Goal: Communication & Community: Ask a question

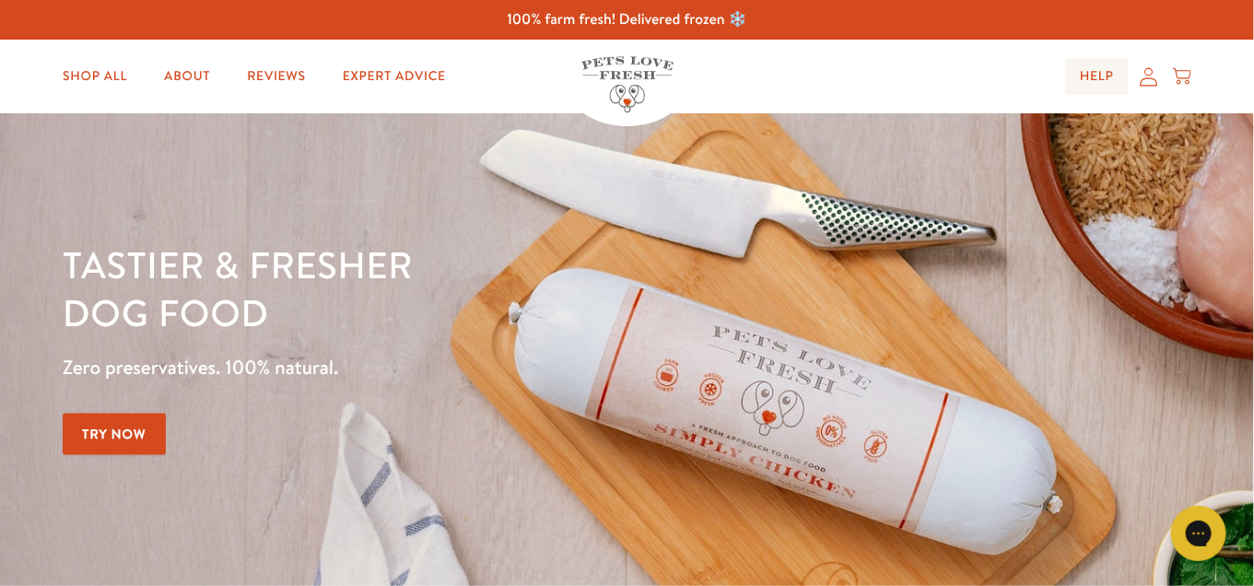
click at [1081, 74] on link "Help" at bounding box center [1097, 76] width 64 height 37
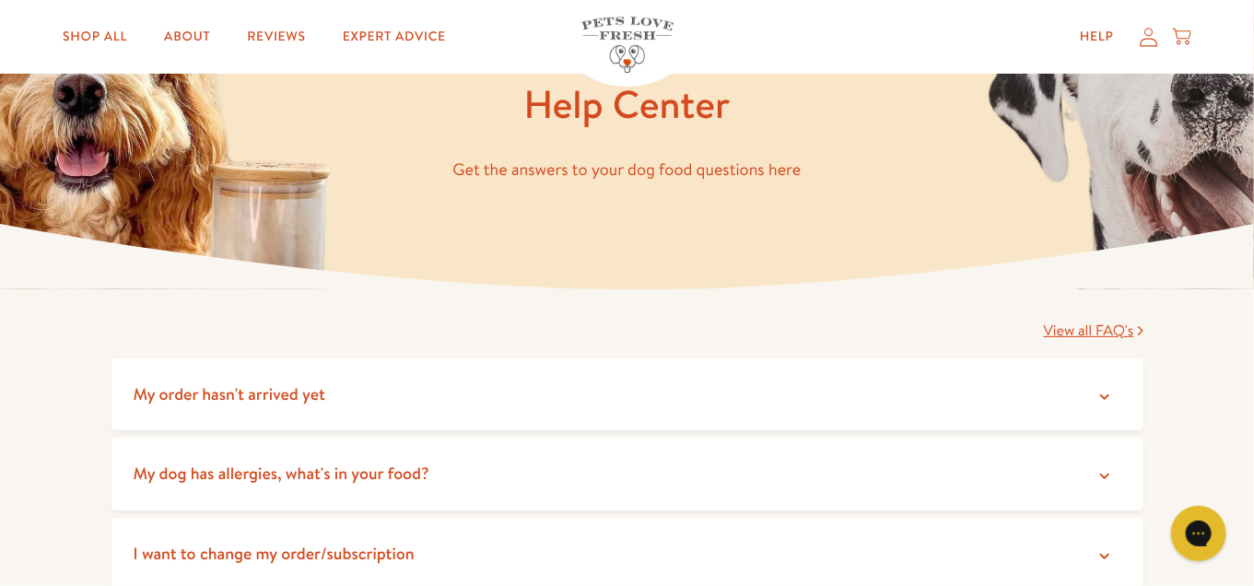
scroll to position [184, 0]
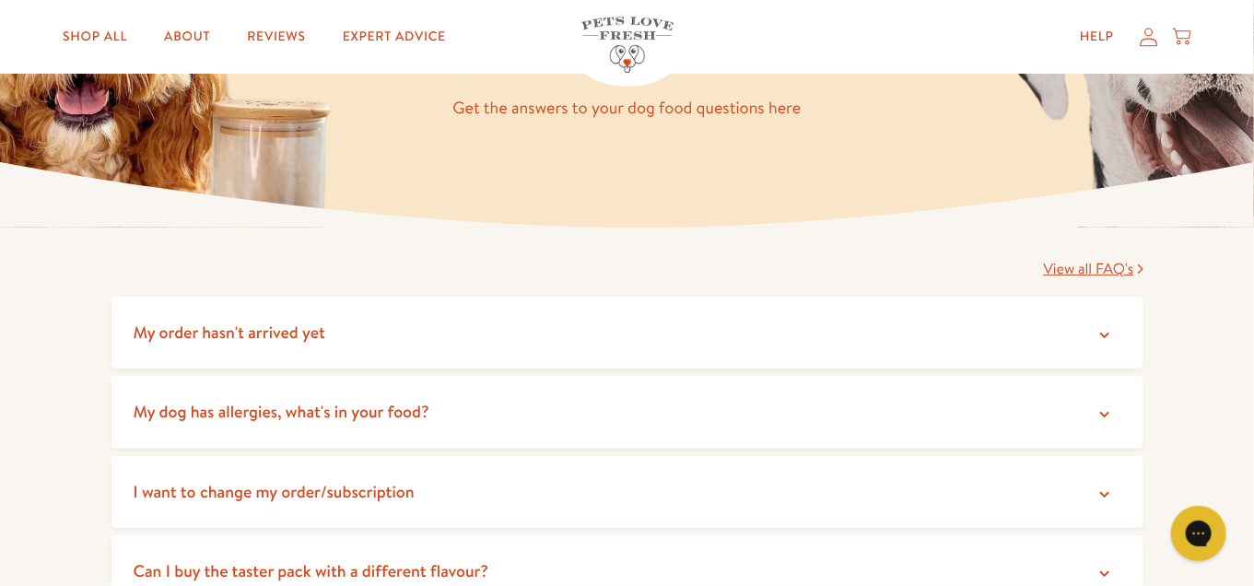
click at [1096, 332] on icon at bounding box center [1105, 335] width 18 height 18
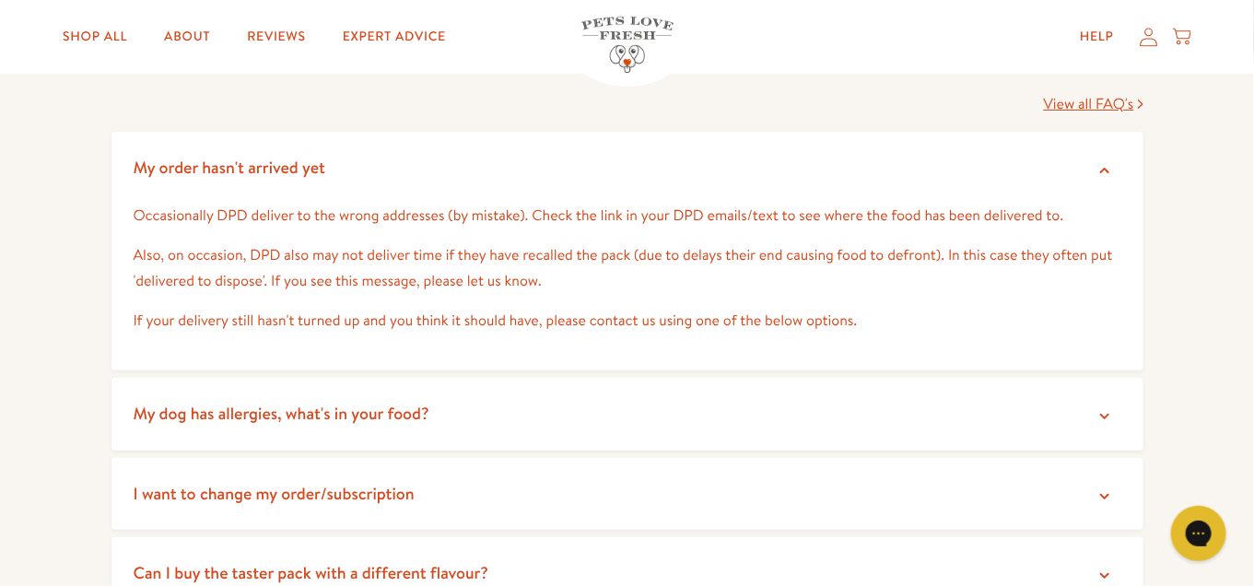
scroll to position [369, 0]
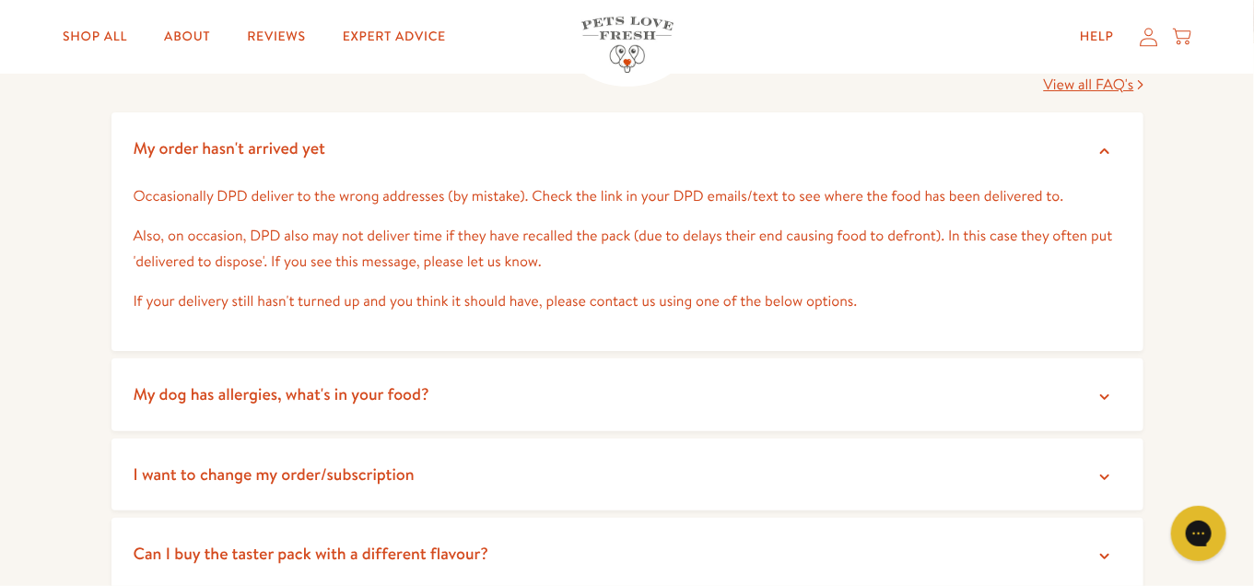
click at [1090, 399] on summary "My dog has allergies, what's in your food?" at bounding box center [628, 394] width 1032 height 73
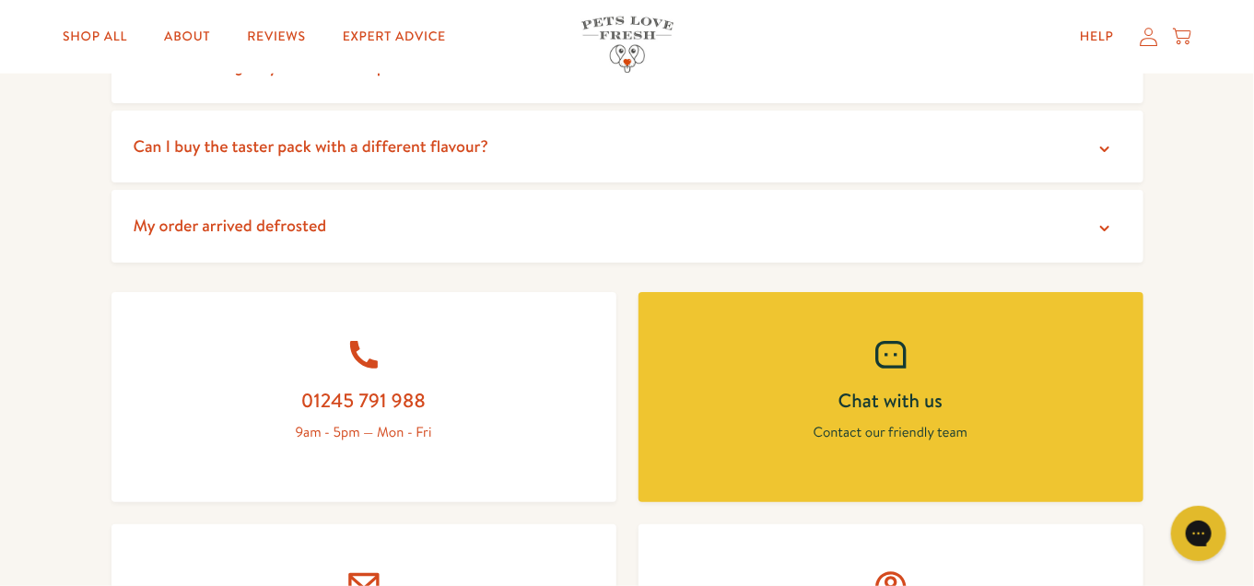
scroll to position [922, 0]
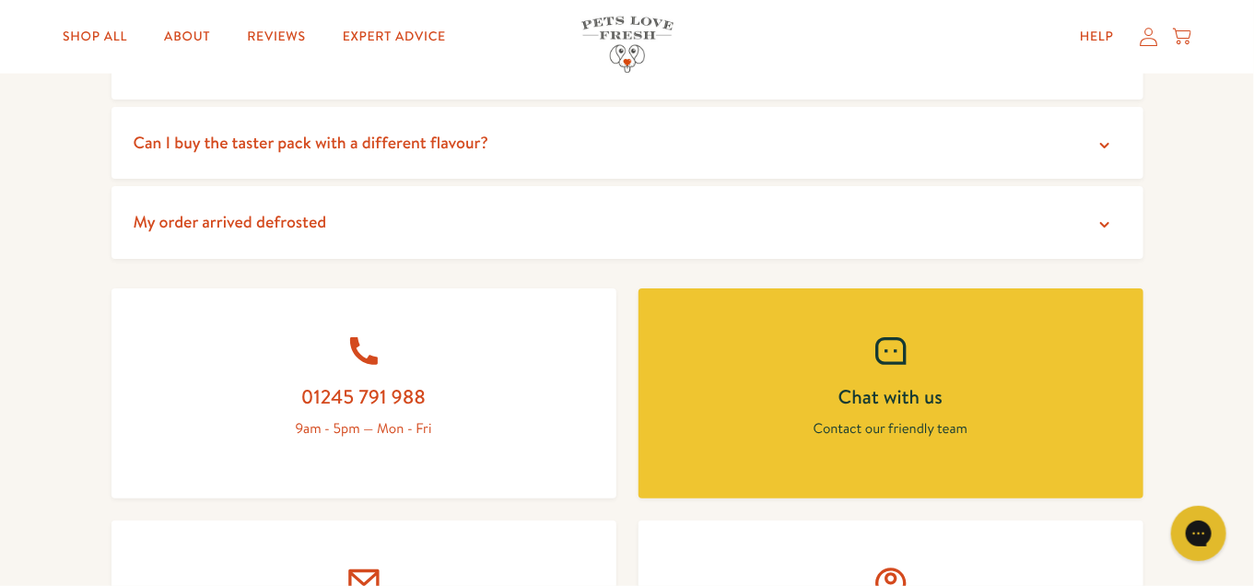
click at [868, 376] on link "Chat with us Contact our friendly team" at bounding box center [891, 393] width 505 height 210
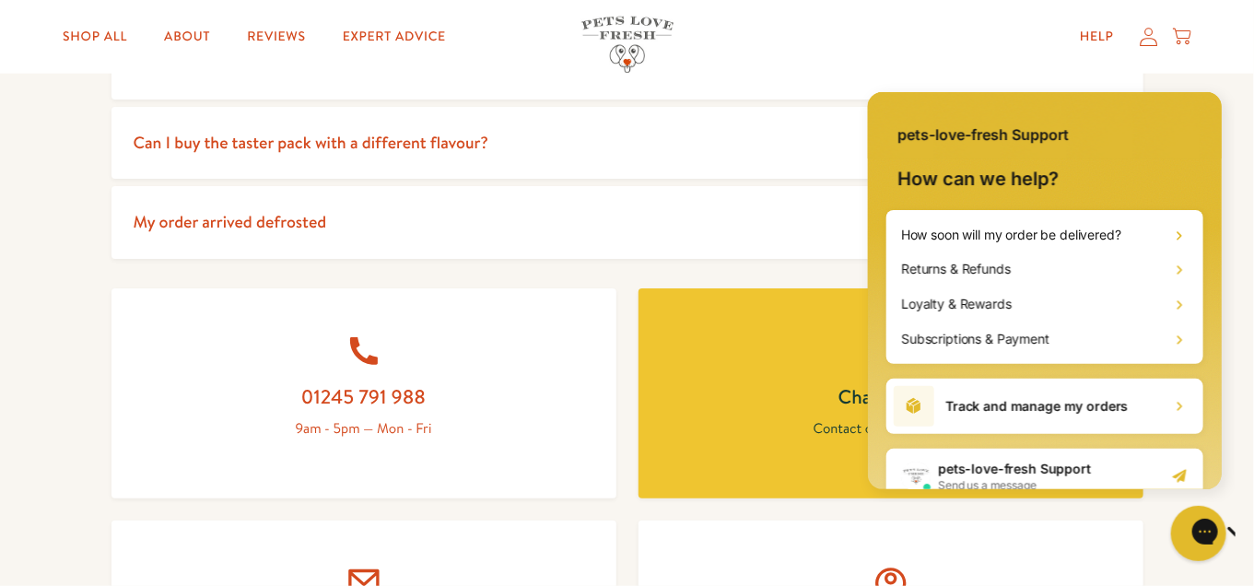
scroll to position [84, 0]
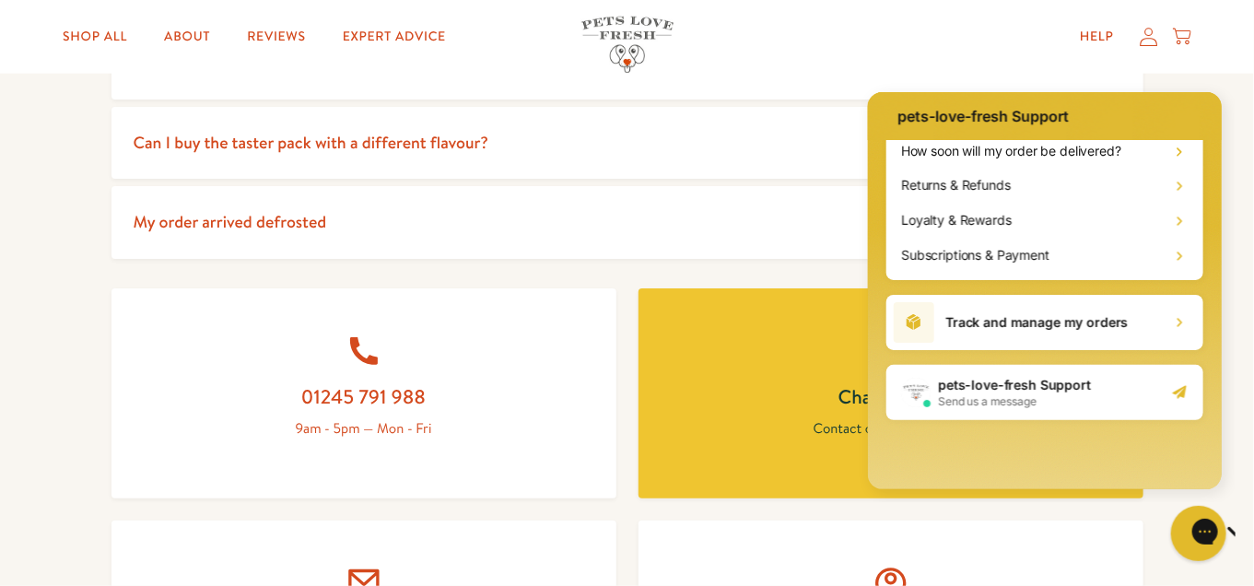
click at [1062, 316] on h1 "Track and manage my orders" at bounding box center [1036, 321] width 182 height 18
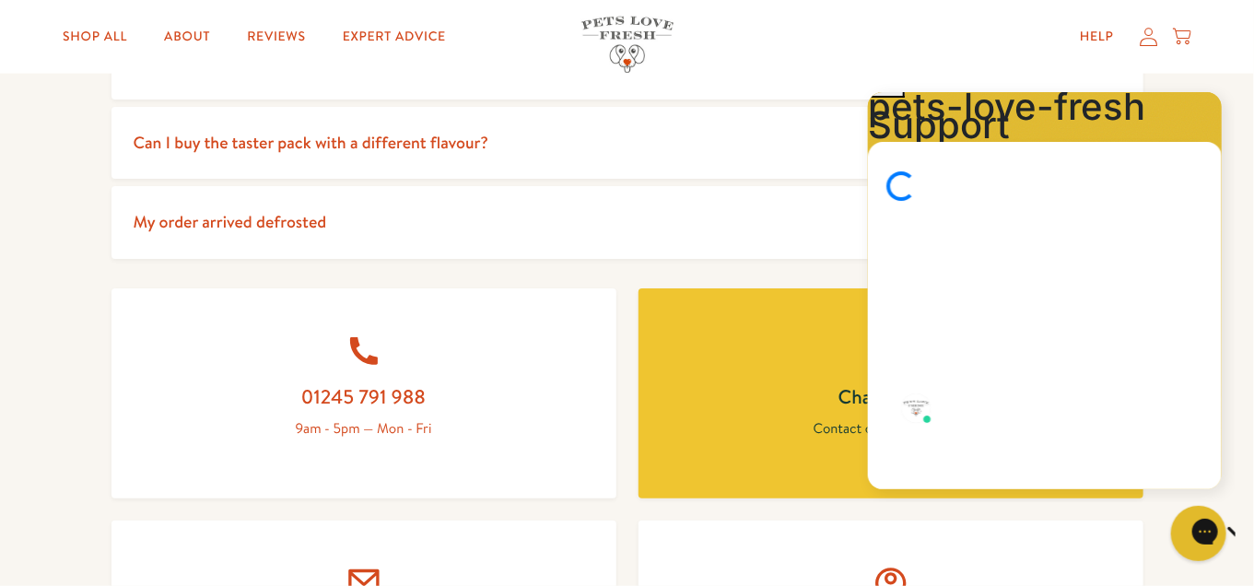
scroll to position [0, 0]
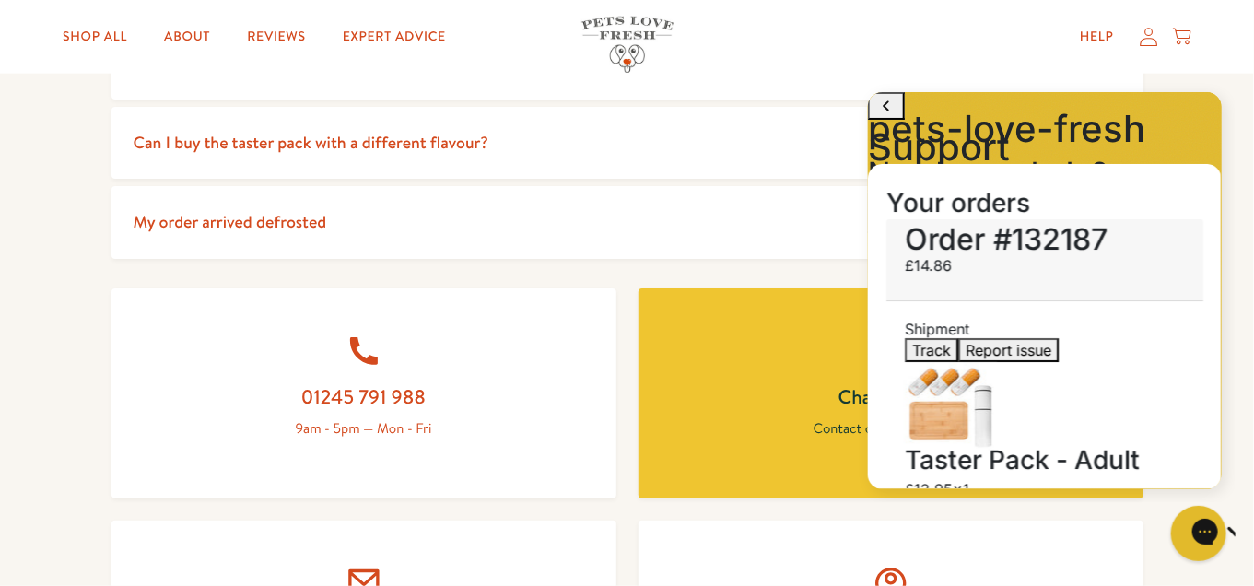
click at [950, 211] on icon at bounding box center [941, 202] width 17 height 17
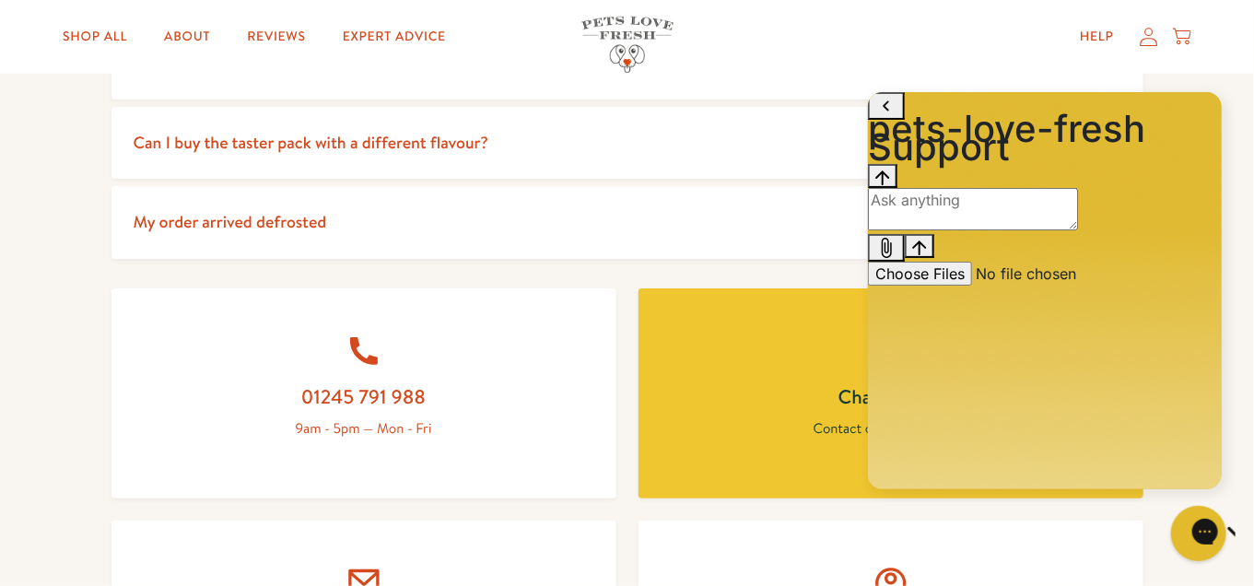
click at [1022, 229] on textarea "live chat message input" at bounding box center [972, 208] width 210 height 42
type textarea "h"
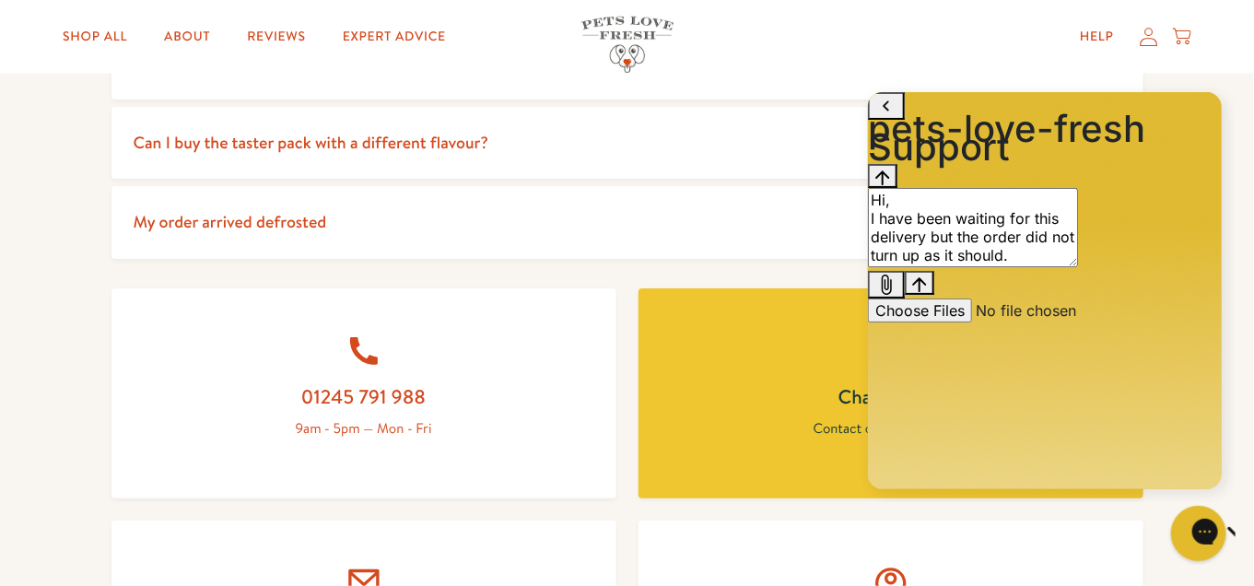
click at [1077, 266] on textarea "Hi, I have been waiting for this delivery but the order did not turn up as it s…" at bounding box center [972, 226] width 210 height 79
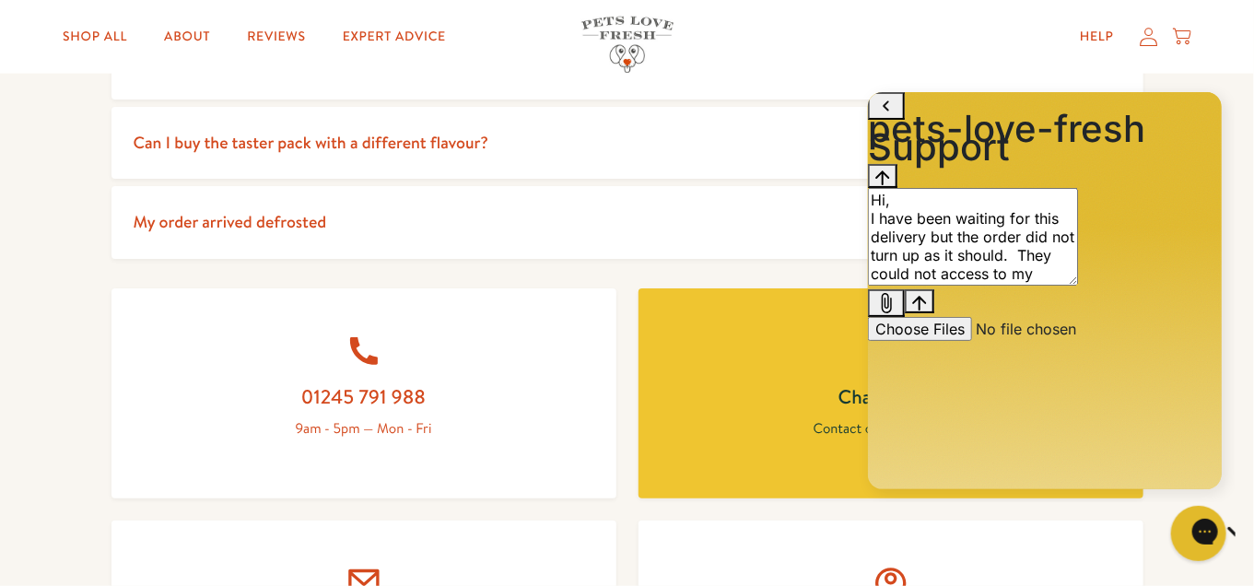
click at [1077, 285] on textarea "Hi, I have been waiting for this delivery but the order did not turn up as it s…" at bounding box center [972, 236] width 210 height 98
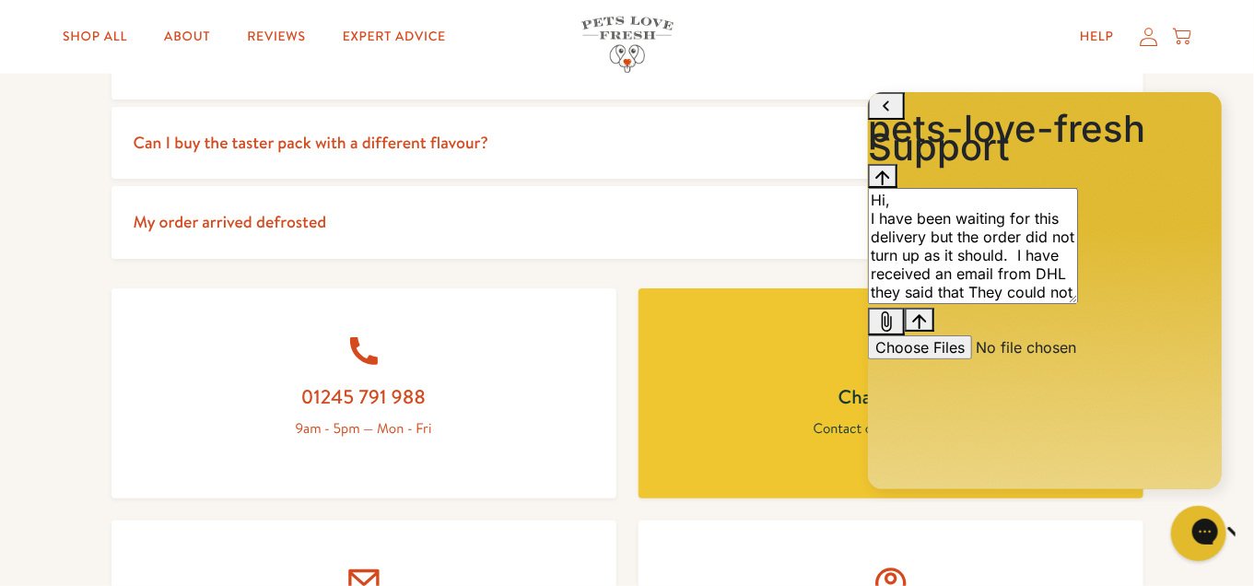
click at [926, 303] on textarea "Hi, I have been waiting for this delivery but the order did not turn up as it s…" at bounding box center [972, 245] width 210 height 116
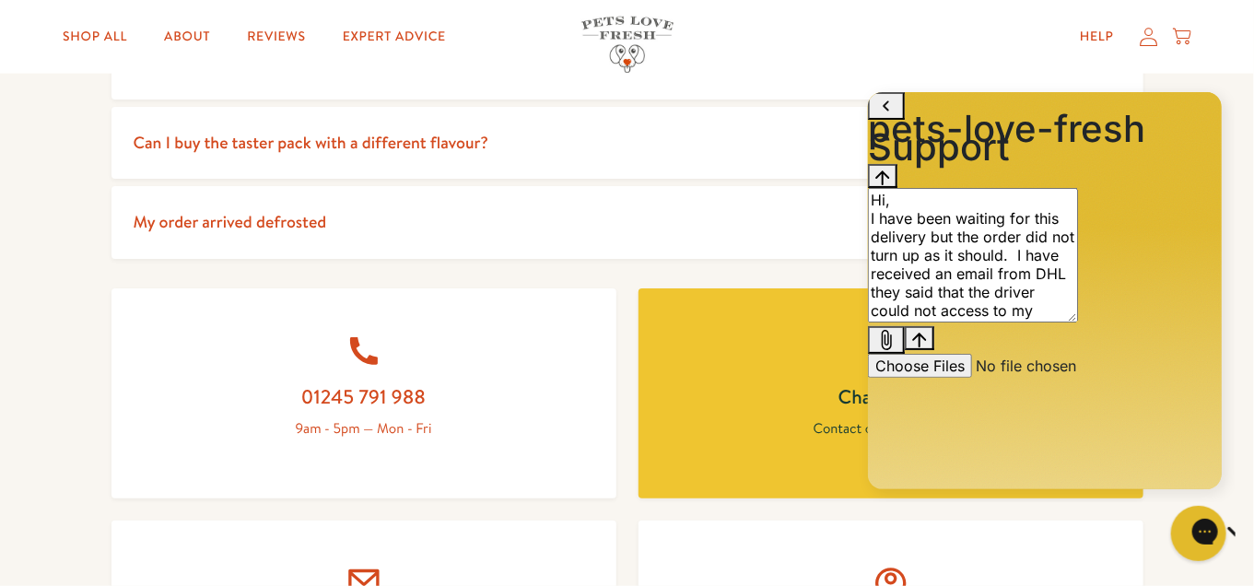
click at [970, 322] on textarea "Hi, I have been waiting for this delivery but the order did not turn up as it s…" at bounding box center [972, 254] width 210 height 135
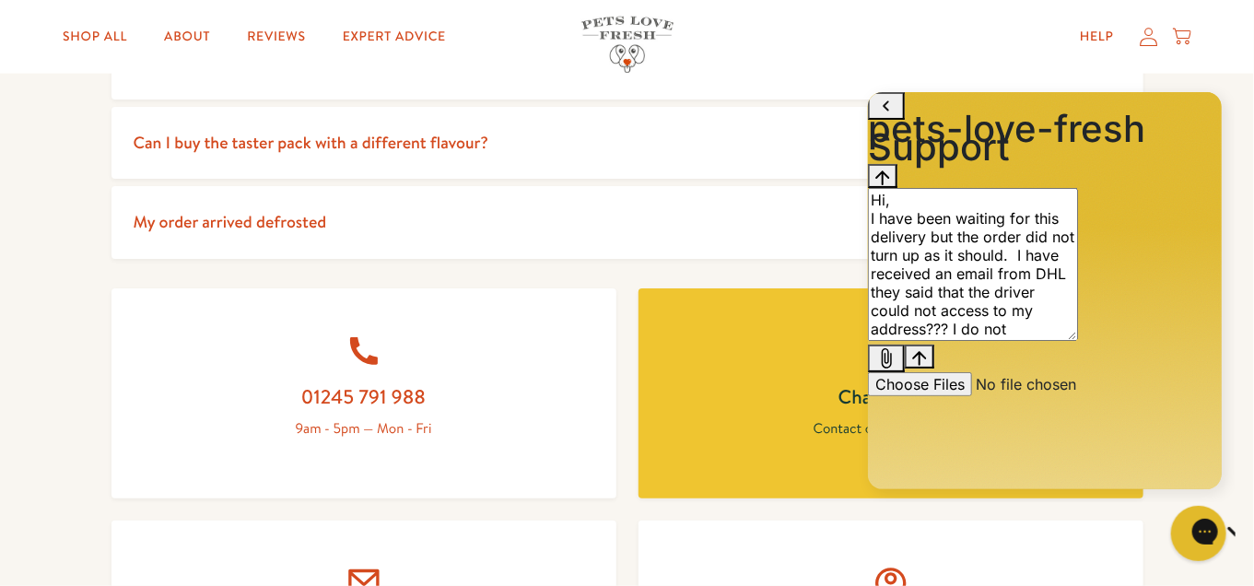
type textarea "Hi, I have been waiting for this delivery but the order did not turn up as it s…"
click at [926, 365] on icon "Send message" at bounding box center [918, 357] width 15 height 15
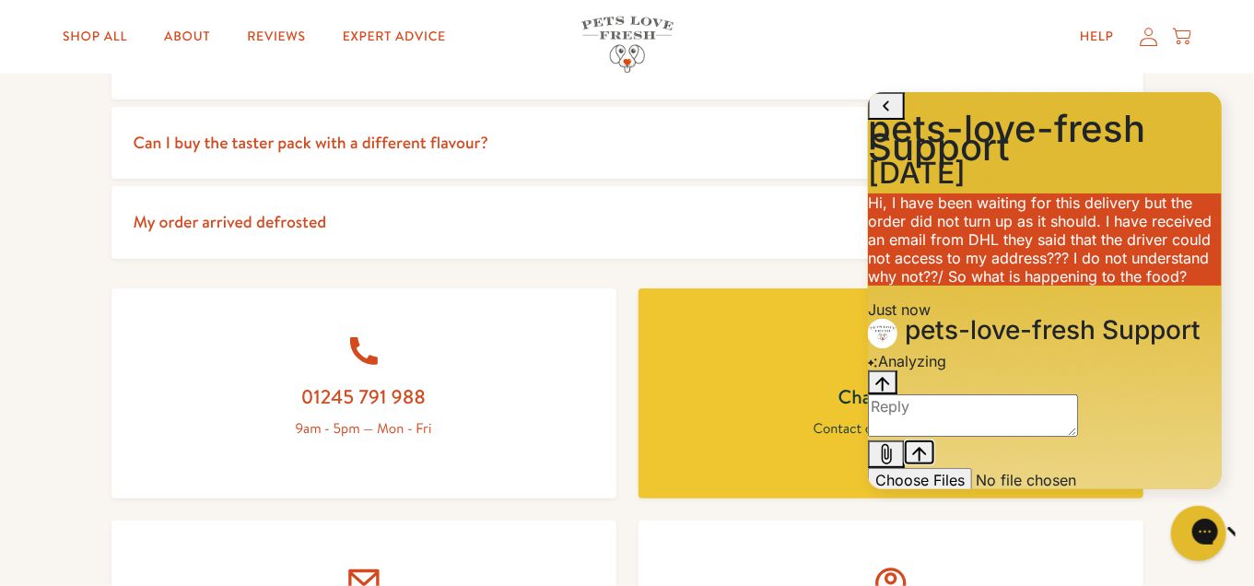
scroll to position [100, 0]
click at [972, 436] on textarea "live chat message input" at bounding box center [972, 414] width 210 height 42
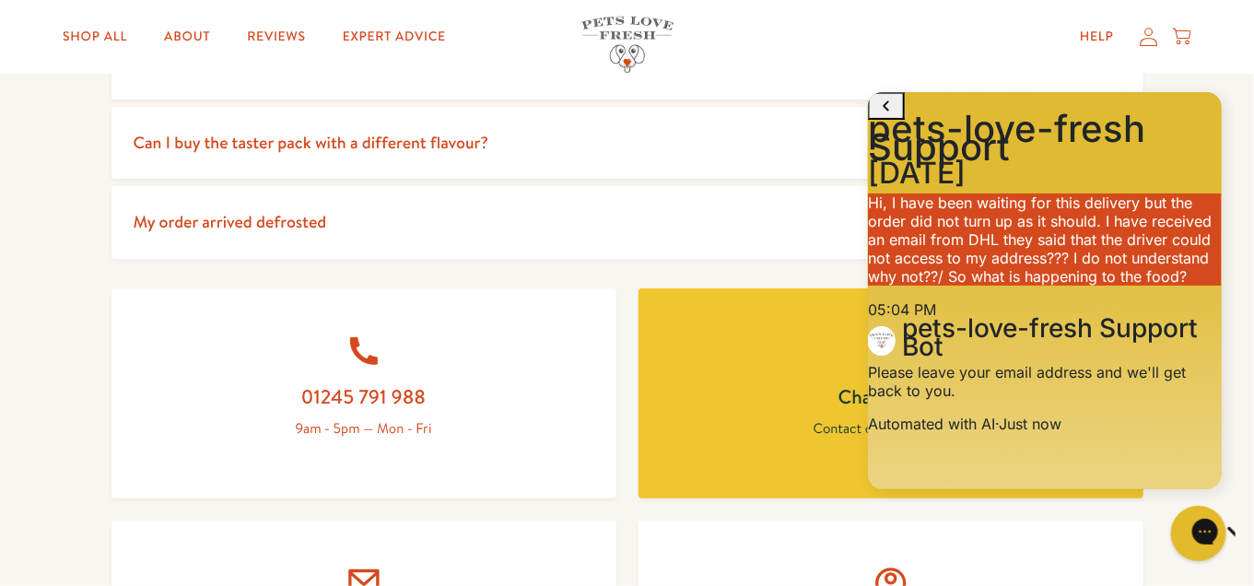
scroll to position [176, 0]
type textarea "A"
type textarea "my email address is [EMAIL_ADDRESS][DOMAIN_NAME]"
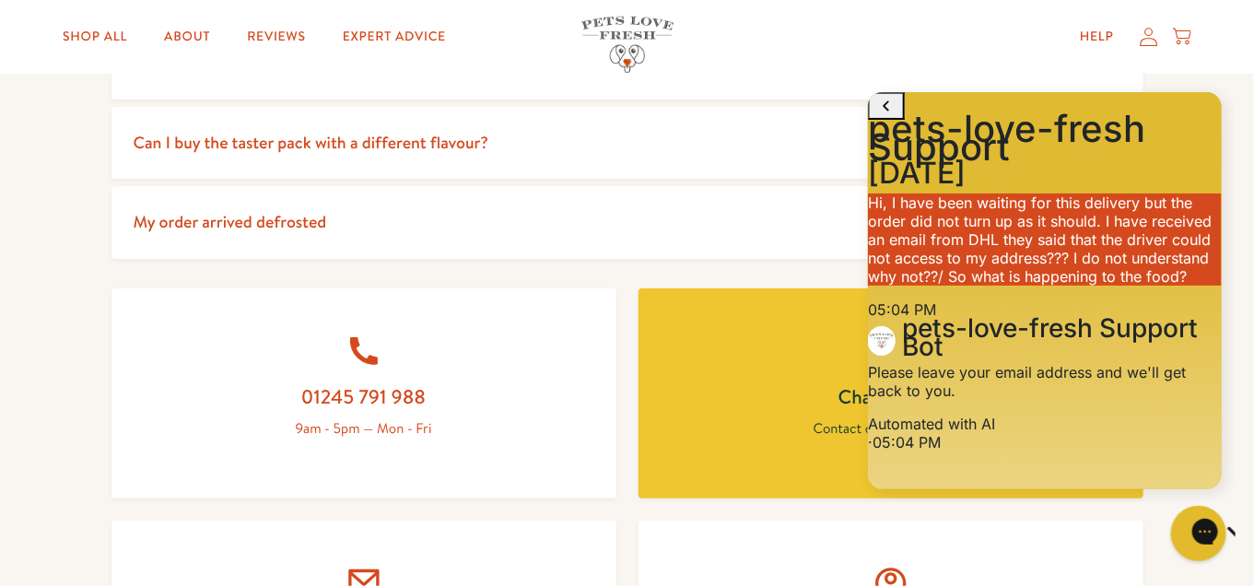
scroll to position [273, 0]
